Goal: Entertainment & Leisure: Browse casually

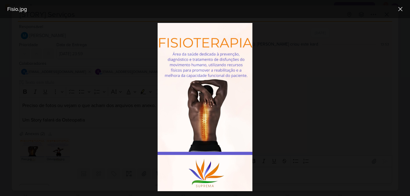
scroll to position [42, 0]
click at [403, 9] on icon at bounding box center [400, 8] width 7 height 7
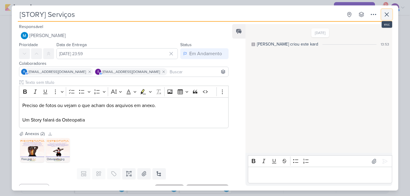
click at [387, 16] on icon at bounding box center [387, 14] width 7 height 7
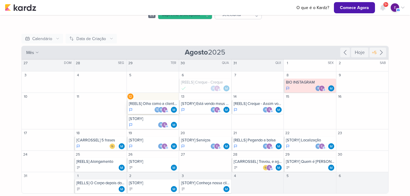
click at [149, 104] on div "[REELS] Olha como a cliente chega" at bounding box center [153, 104] width 49 height 5
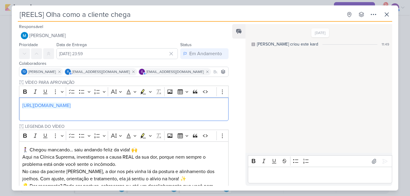
click at [71, 104] on link "https://drive.google.com/drive/folders/1vY_jcvlA03jPkKfEQiA0l8-89qzyzIqU" at bounding box center [46, 106] width 48 height 6
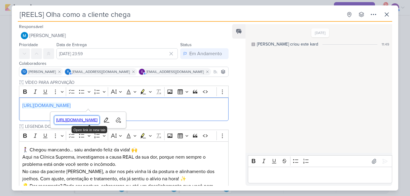
click at [100, 118] on span "https://drive.google.com/drive/folders/1vY_jcvlA03jPkKfEQiA0l8-89qzyzIqU" at bounding box center [76, 120] width 45 height 7
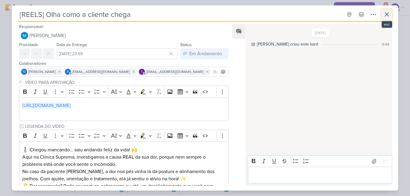
click at [385, 14] on icon at bounding box center [387, 14] width 7 height 7
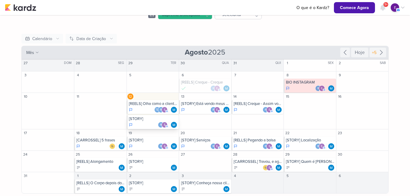
click at [136, 121] on div "[STORY]" at bounding box center [153, 119] width 49 height 5
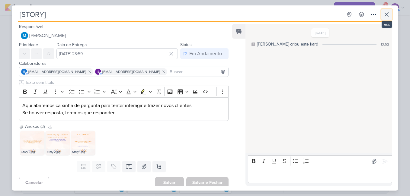
click at [386, 16] on icon at bounding box center [387, 15] width 4 height 4
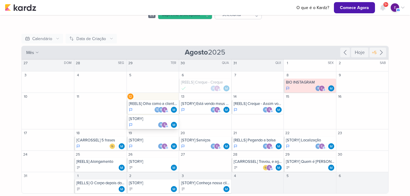
click at [136, 119] on div "[STORY]" at bounding box center [153, 119] width 49 height 5
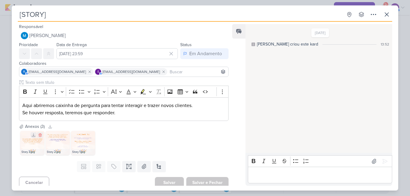
click at [31, 145] on img at bounding box center [32, 143] width 24 height 24
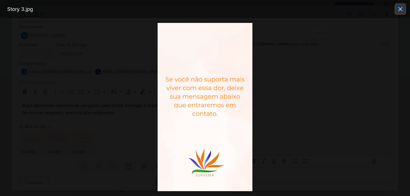
click at [401, 10] on icon at bounding box center [400, 8] width 7 height 7
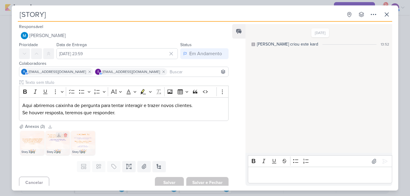
click at [53, 144] on img at bounding box center [58, 143] width 24 height 24
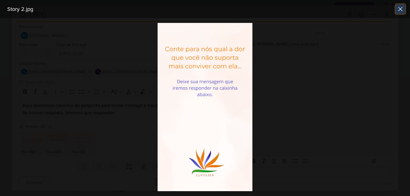
click at [401, 9] on icon at bounding box center [401, 9] width 4 height 4
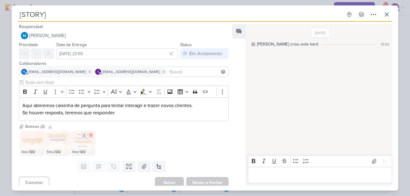
click at [80, 143] on img at bounding box center [83, 143] width 24 height 24
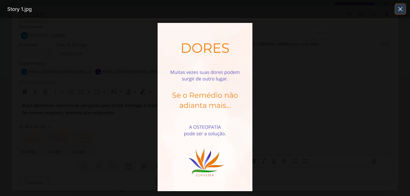
click at [401, 9] on icon at bounding box center [401, 9] width 4 height 4
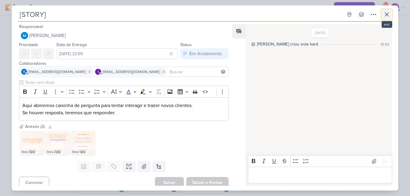
click at [384, 13] on icon at bounding box center [387, 14] width 7 height 7
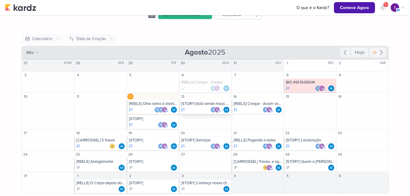
click at [195, 105] on div "[STORY] Está vendo meus Stories?" at bounding box center [205, 104] width 49 height 5
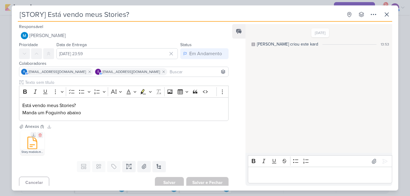
click at [32, 145] on icon at bounding box center [32, 144] width 9 height 12
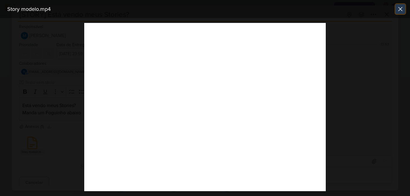
click at [402, 10] on icon at bounding box center [401, 9] width 4 height 4
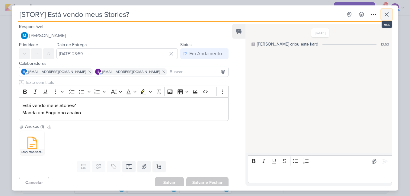
click at [389, 15] on icon at bounding box center [387, 14] width 7 height 7
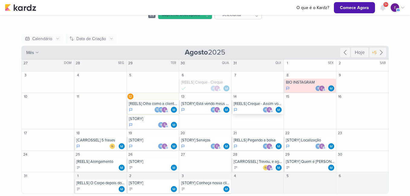
click at [240, 107] on div "r e" at bounding box center [258, 110] width 49 height 6
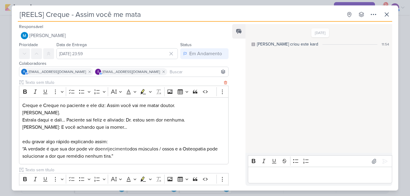
click at [178, 150] on p "Eduardo: E você achando que ia morrer… edu gravar algo rápido explicando assim:…" at bounding box center [123, 142] width 203 height 36
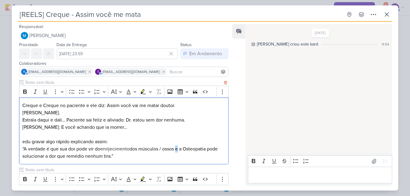
click at [178, 150] on p "Eduardo: E você achando que ia morrer… edu gravar algo rápido explicando assim:…" at bounding box center [123, 142] width 203 height 36
click at [134, 131] on p "Eduardo: E você achando que ia morrer… edu gravar algo rápido explicando assim:…" at bounding box center [123, 142] width 203 height 36
click at [181, 107] on p "Creque e Creque no paciente e ele diz: Assim você vai me matar doutor." at bounding box center [123, 105] width 203 height 7
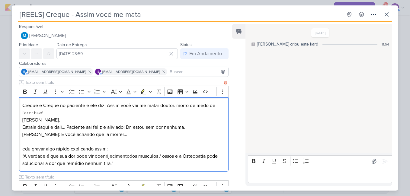
click at [175, 106] on p "Creque e Creque no paciente e ele diz: Assim você vai me matar doutor. morro de…" at bounding box center [123, 109] width 203 height 15
drag, startPoint x: 176, startPoint y: 105, endPoint x: 212, endPoint y: 114, distance: 37.2
click at [212, 115] on p "Creque e Creque no paciente e ele diz: Assim você vai me matar doutor. morro de…" at bounding box center [123, 109] width 203 height 15
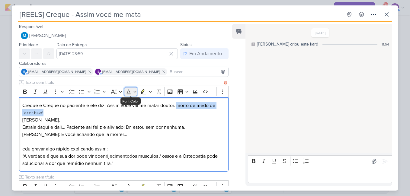
click at [128, 92] on icon "Editor toolbar" at bounding box center [129, 92] width 6 height 6
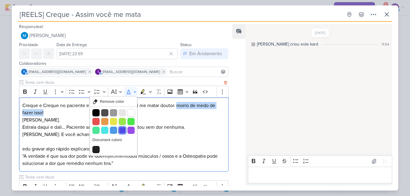
click at [122, 131] on button "Blue" at bounding box center [122, 130] width 7 height 7
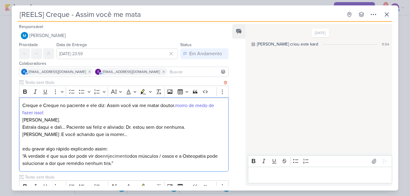
click at [117, 116] on p "Creque e Creque no paciente e ele diz: Assim você vai me matar doutor. morro de…" at bounding box center [123, 109] width 203 height 15
click at [114, 134] on p "Eduardo: E você achando que ia morrer… edu gravar algo rápido explicando assim:…" at bounding box center [123, 149] width 203 height 36
click at [128, 95] on button "Font Color" at bounding box center [131, 91] width 14 height 9
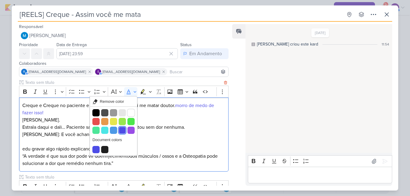
click at [123, 129] on button "Blue" at bounding box center [122, 130] width 7 height 7
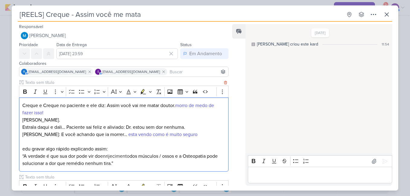
click at [95, 157] on p "Eduardo: E você achando que ia morrer… ⁠⁠⁠⁠⁠⁠⁠ esta vendo como é muito seguro e…" at bounding box center [123, 149] width 203 height 36
drag, startPoint x: 128, startPoint y: 94, endPoint x: 120, endPoint y: 96, distance: 8.4
click at [120, 96] on button "Font Size" at bounding box center [116, 91] width 14 height 9
click at [130, 91] on icon "Editor toolbar" at bounding box center [129, 92] width 6 height 6
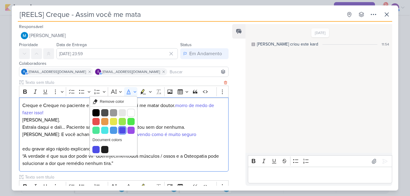
click at [125, 131] on button "Blue" at bounding box center [122, 130] width 7 height 7
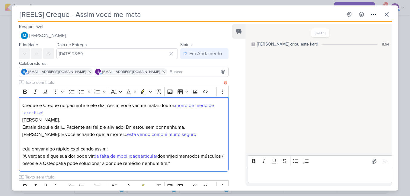
click at [142, 156] on span "⁠⁠⁠⁠⁠⁠⁠da falta de mobilidadearticular" at bounding box center [126, 157] width 64 height 6
click at [388, 13] on icon at bounding box center [387, 14] width 7 height 7
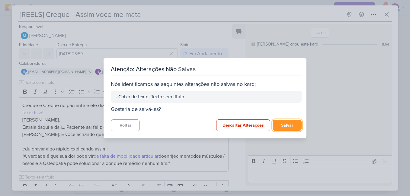
click at [290, 124] on button "Salvar" at bounding box center [287, 125] width 29 height 11
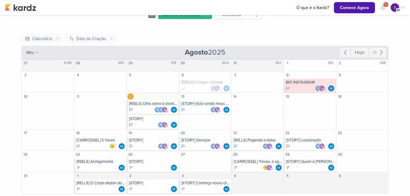
click at [262, 109] on div "14" at bounding box center [258, 111] width 52 height 37
click at [237, 104] on div "14" at bounding box center [258, 111] width 52 height 37
click at [256, 99] on div "14" at bounding box center [258, 96] width 52 height 7
click at [259, 105] on div "14" at bounding box center [258, 111] width 52 height 37
click at [259, 111] on div "14" at bounding box center [258, 111] width 52 height 37
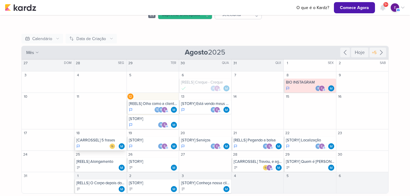
click at [98, 141] on div "[CARROSSEL] 5 frases" at bounding box center [100, 140] width 49 height 5
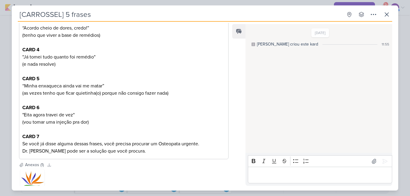
scroll to position [171, 0]
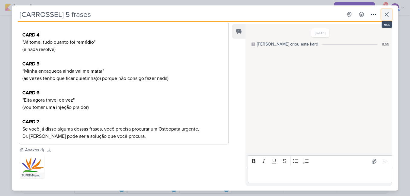
click at [388, 13] on icon at bounding box center [387, 14] width 7 height 7
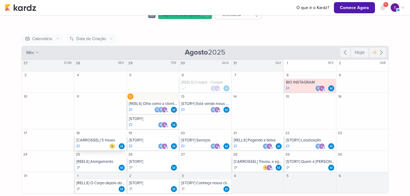
click at [109, 142] on div "[CARROSSEL] 5 frases" at bounding box center [100, 140] width 49 height 5
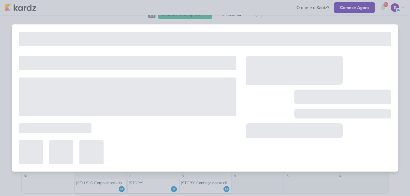
click at [109, 142] on div at bounding box center [128, 153] width 218 height 24
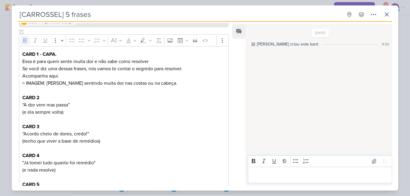
scroll to position [60, 0]
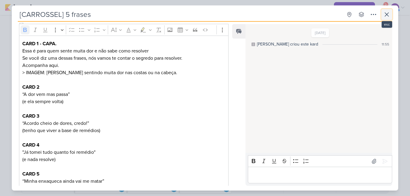
click at [388, 13] on icon at bounding box center [387, 14] width 7 height 7
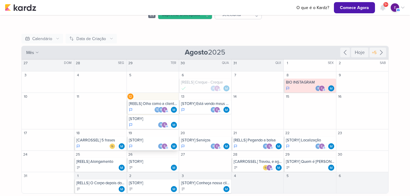
click at [151, 144] on div "[STORY] r e" at bounding box center [153, 144] width 52 height 14
click at [0, 0] on div at bounding box center [0, 0] width 0 height 0
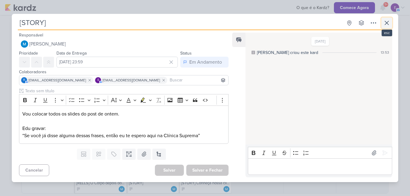
click at [388, 23] on icon at bounding box center [387, 23] width 4 height 4
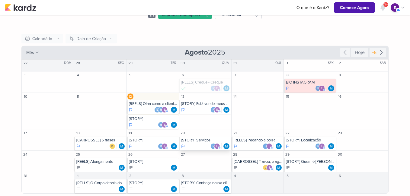
click at [201, 138] on div "[STORY] Serviços" at bounding box center [205, 140] width 49 height 5
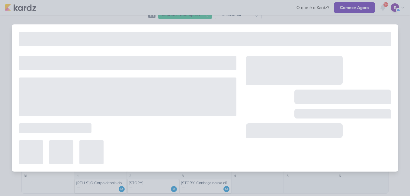
click at [201, 138] on div at bounding box center [128, 110] width 218 height 109
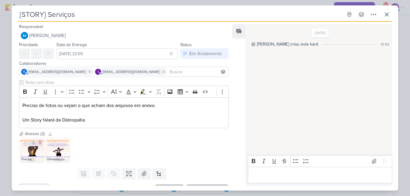
click at [29, 152] on img at bounding box center [32, 150] width 24 height 24
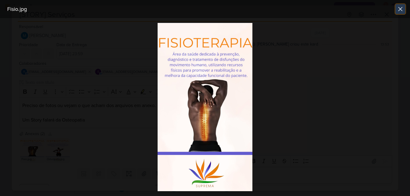
click at [400, 8] on icon at bounding box center [400, 8] width 7 height 7
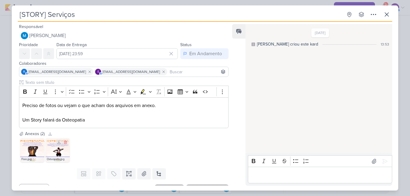
click at [61, 152] on img at bounding box center [58, 150] width 24 height 24
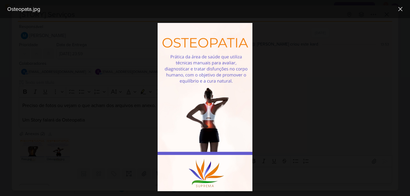
click at [169, 61] on img at bounding box center [205, 107] width 95 height 169
click at [217, 63] on img at bounding box center [205, 107] width 95 height 169
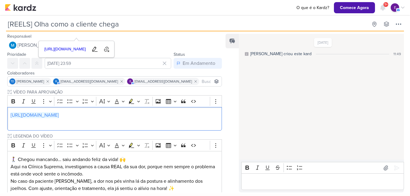
scroll to position [81, 0]
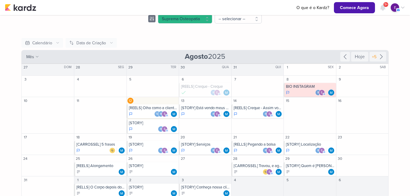
scroll to position [42, 0]
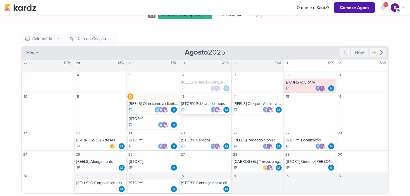
click at [218, 106] on div "[STORY] Está vendo meus Stories? r e" at bounding box center [205, 107] width 52 height 14
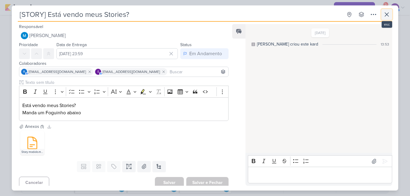
click at [385, 15] on icon at bounding box center [387, 14] width 7 height 7
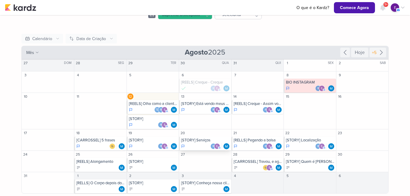
click at [197, 138] on div "[STORY] Serviços" at bounding box center [205, 140] width 49 height 5
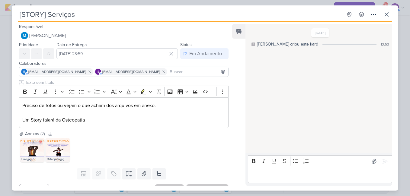
click at [28, 147] on img at bounding box center [32, 150] width 24 height 24
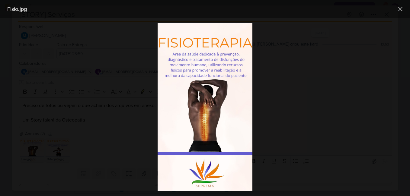
click at [60, 156] on div at bounding box center [205, 107] width 410 height 178
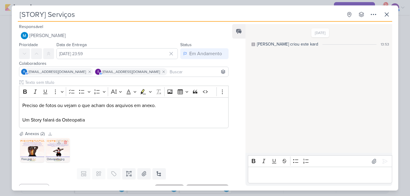
click at [60, 156] on img at bounding box center [58, 150] width 24 height 24
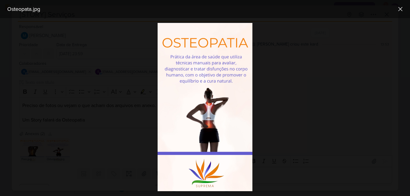
click at [34, 149] on div at bounding box center [205, 107] width 410 height 178
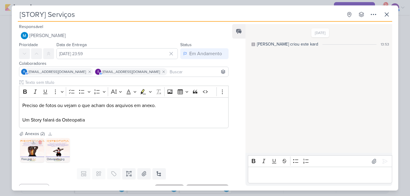
click at [34, 149] on img at bounding box center [32, 150] width 24 height 24
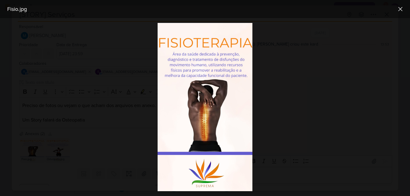
click at [335, 108] on div at bounding box center [205, 107] width 410 height 178
